Goal: Information Seeking & Learning: Learn about a topic

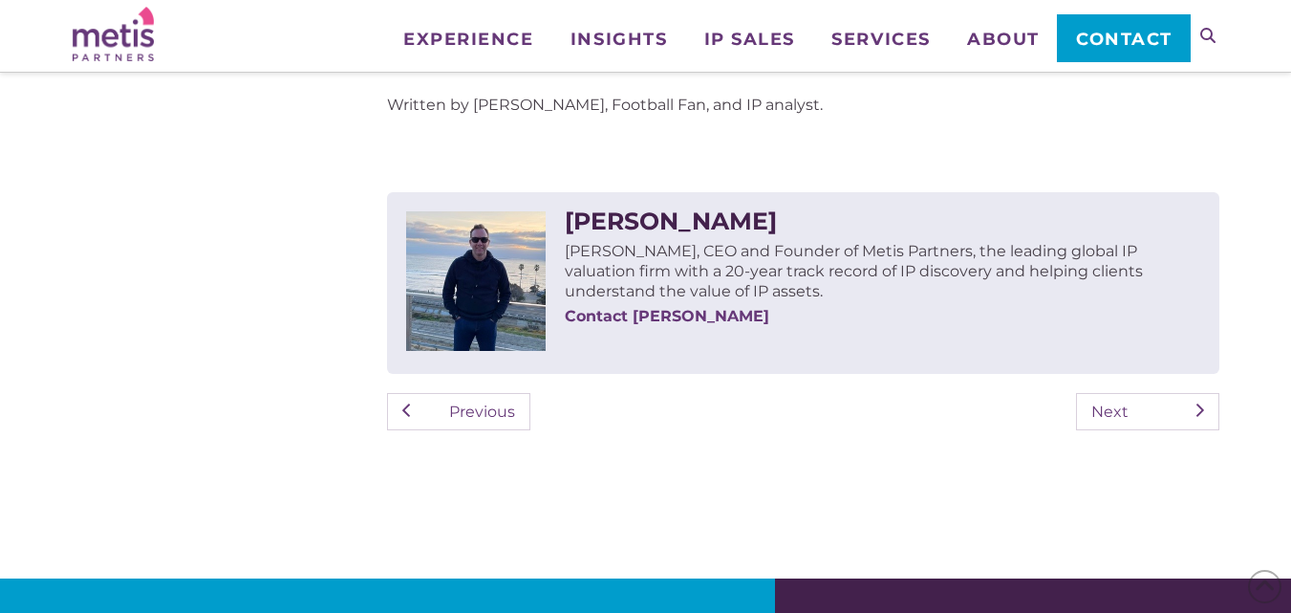
scroll to position [3250, 0]
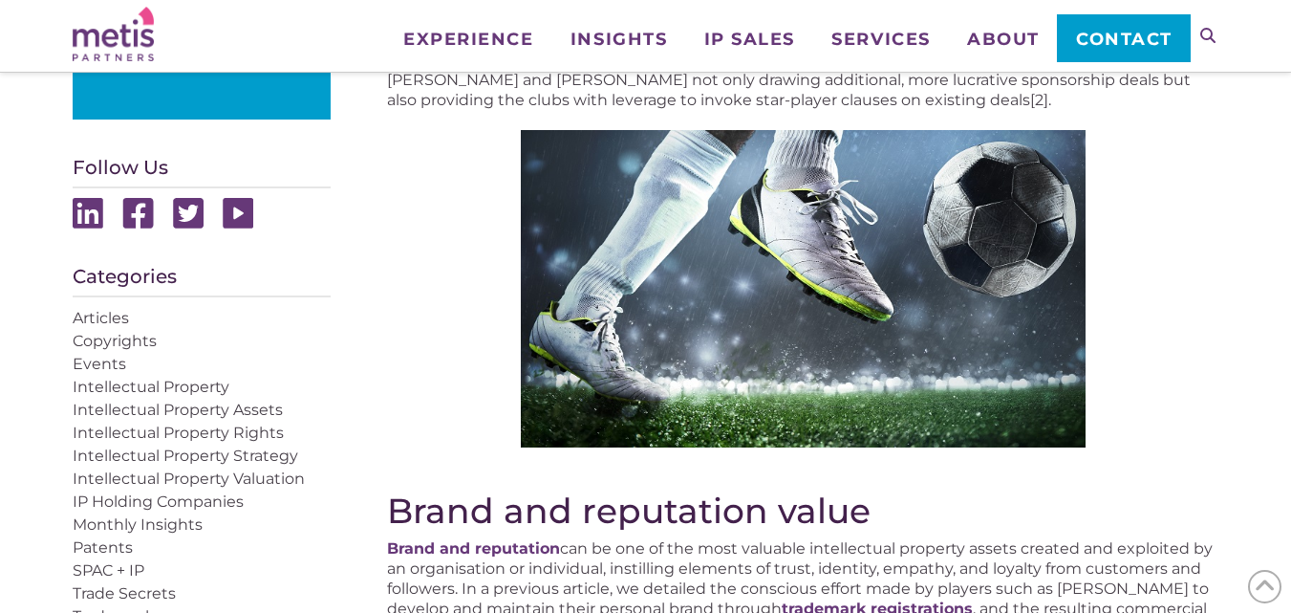
scroll to position [956, 0]
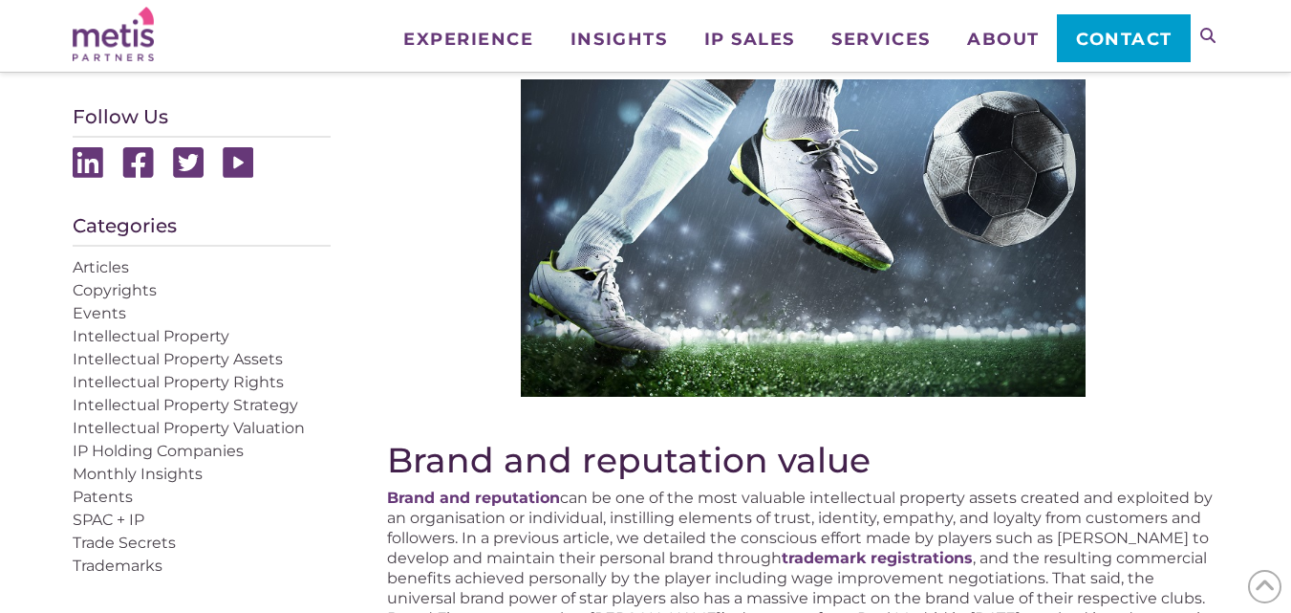
scroll to position [860, 0]
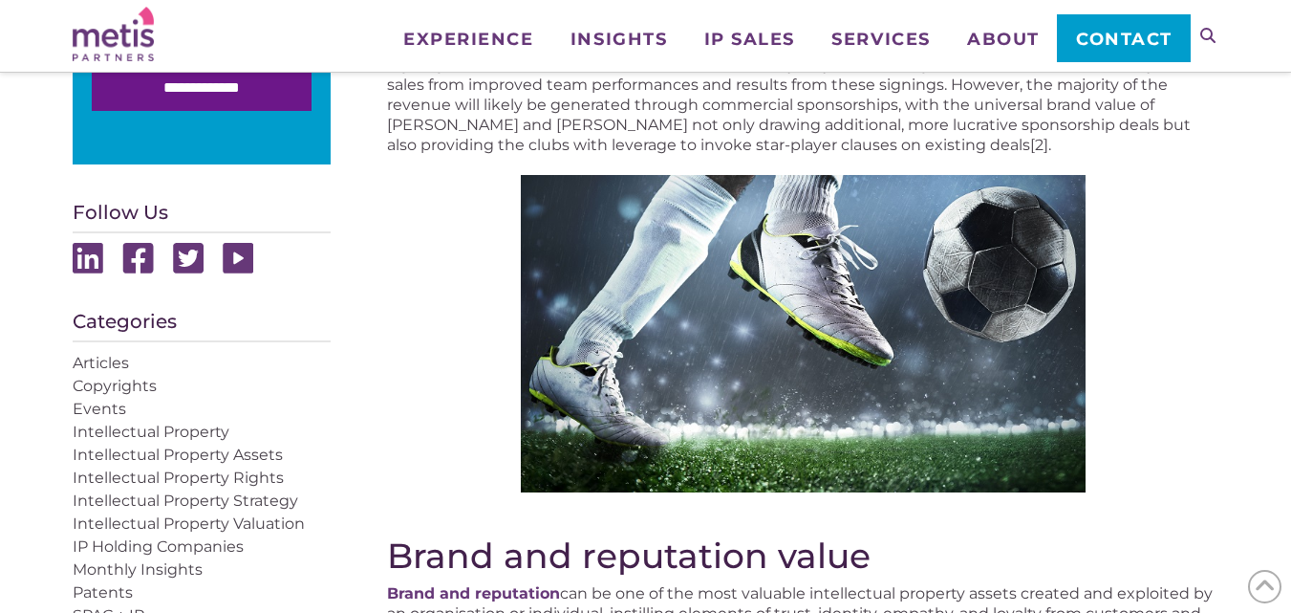
click at [803, 345] on img at bounding box center [803, 333] width 565 height 317
